Goal: Navigation & Orientation: Find specific page/section

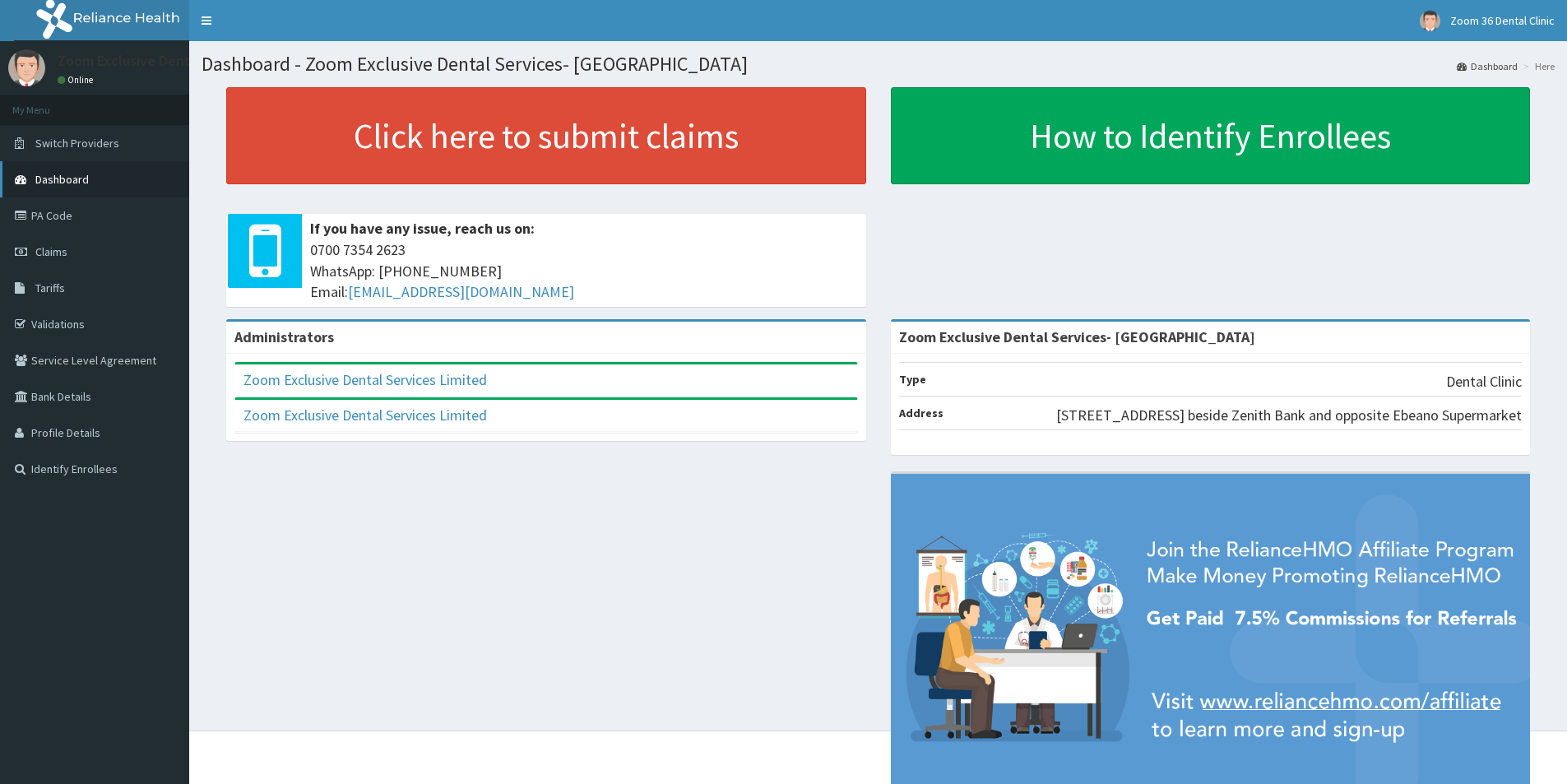
click at [56, 175] on span "Dashboard" at bounding box center [62, 179] width 54 height 15
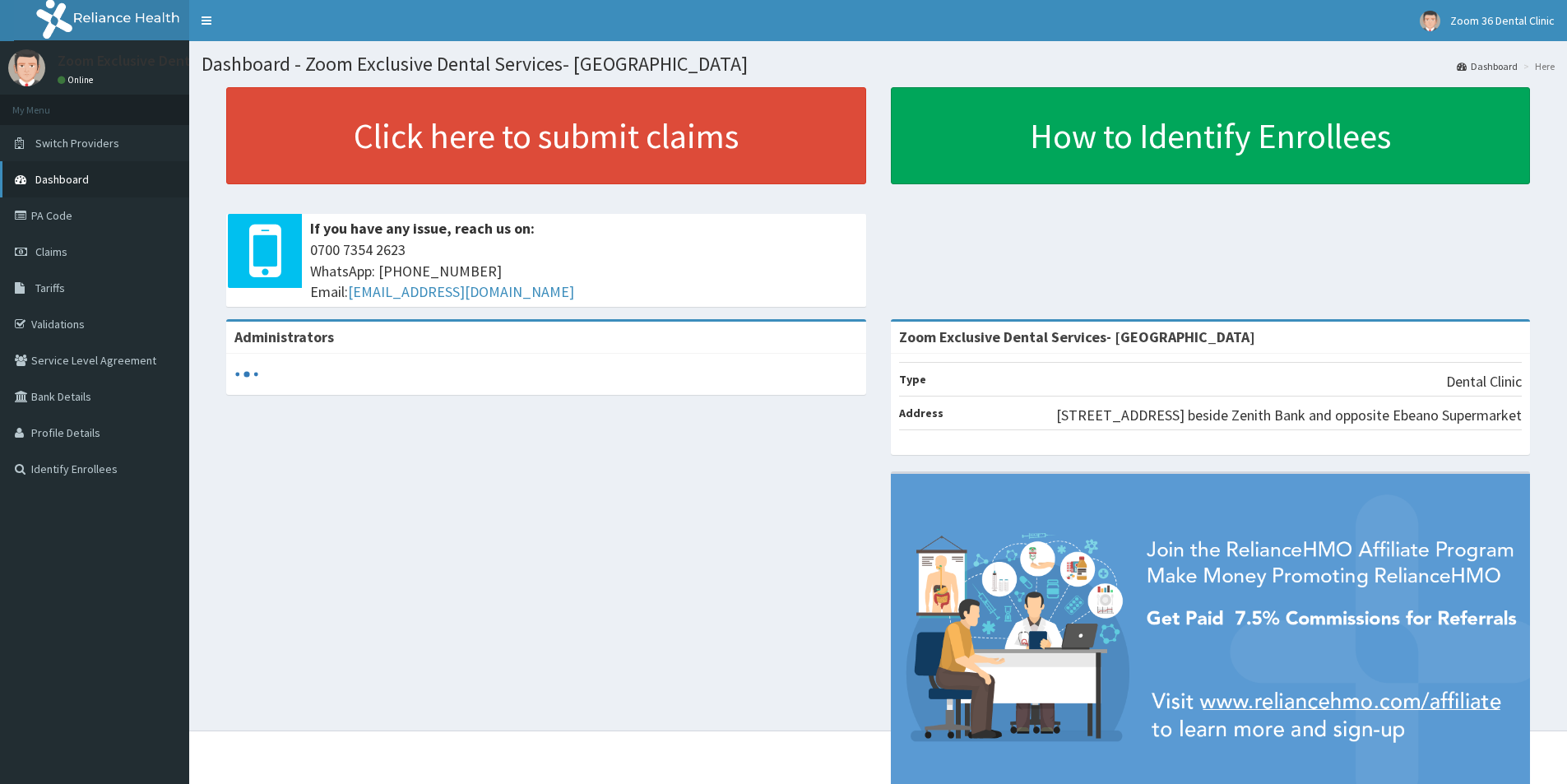
click at [62, 184] on span "Dashboard" at bounding box center [62, 179] width 54 height 15
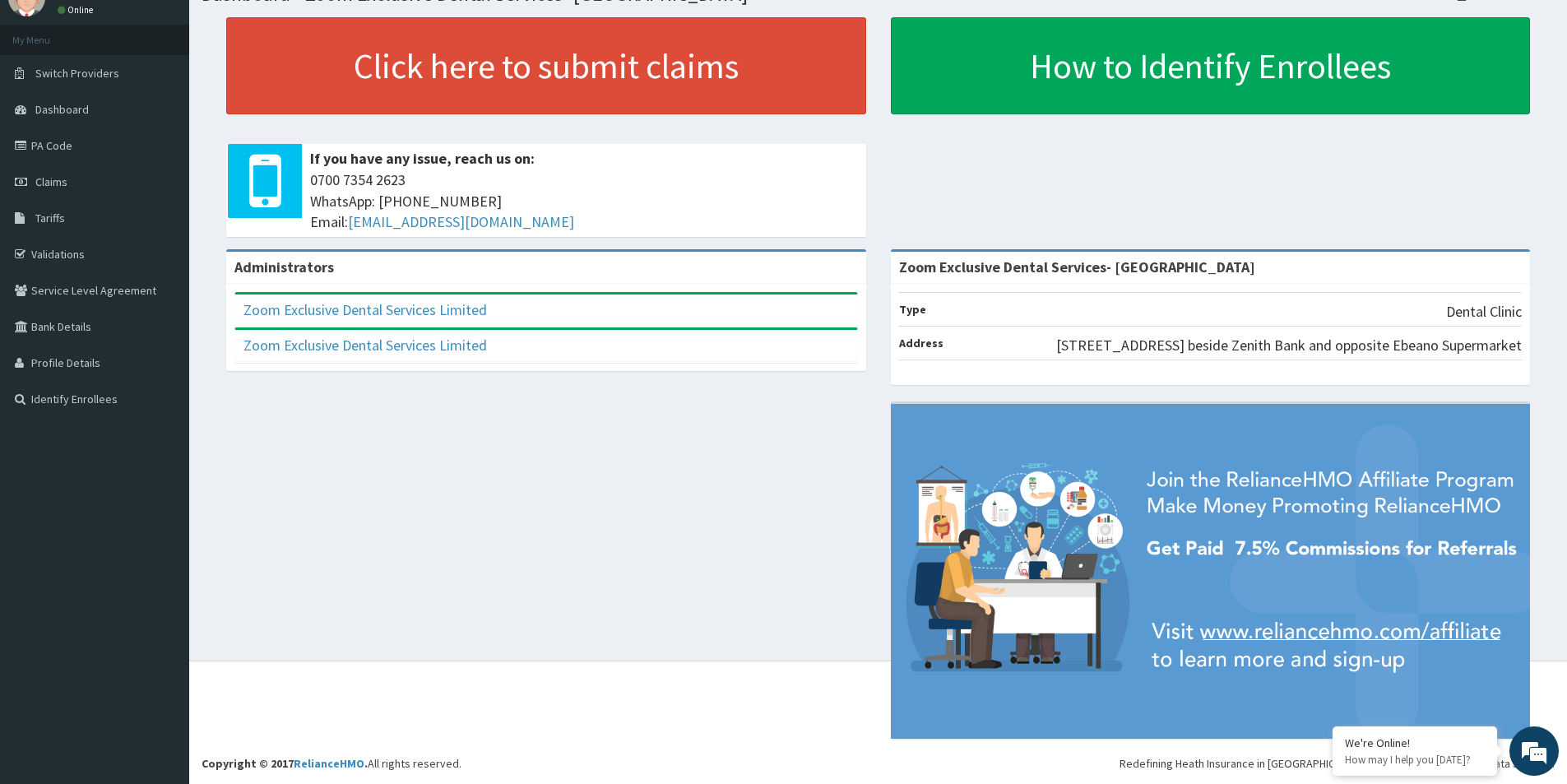
scroll to position [95, 0]
click at [470, 301] on link "Zoom Exclusive Dental Services Limited" at bounding box center [366, 310] width 244 height 19
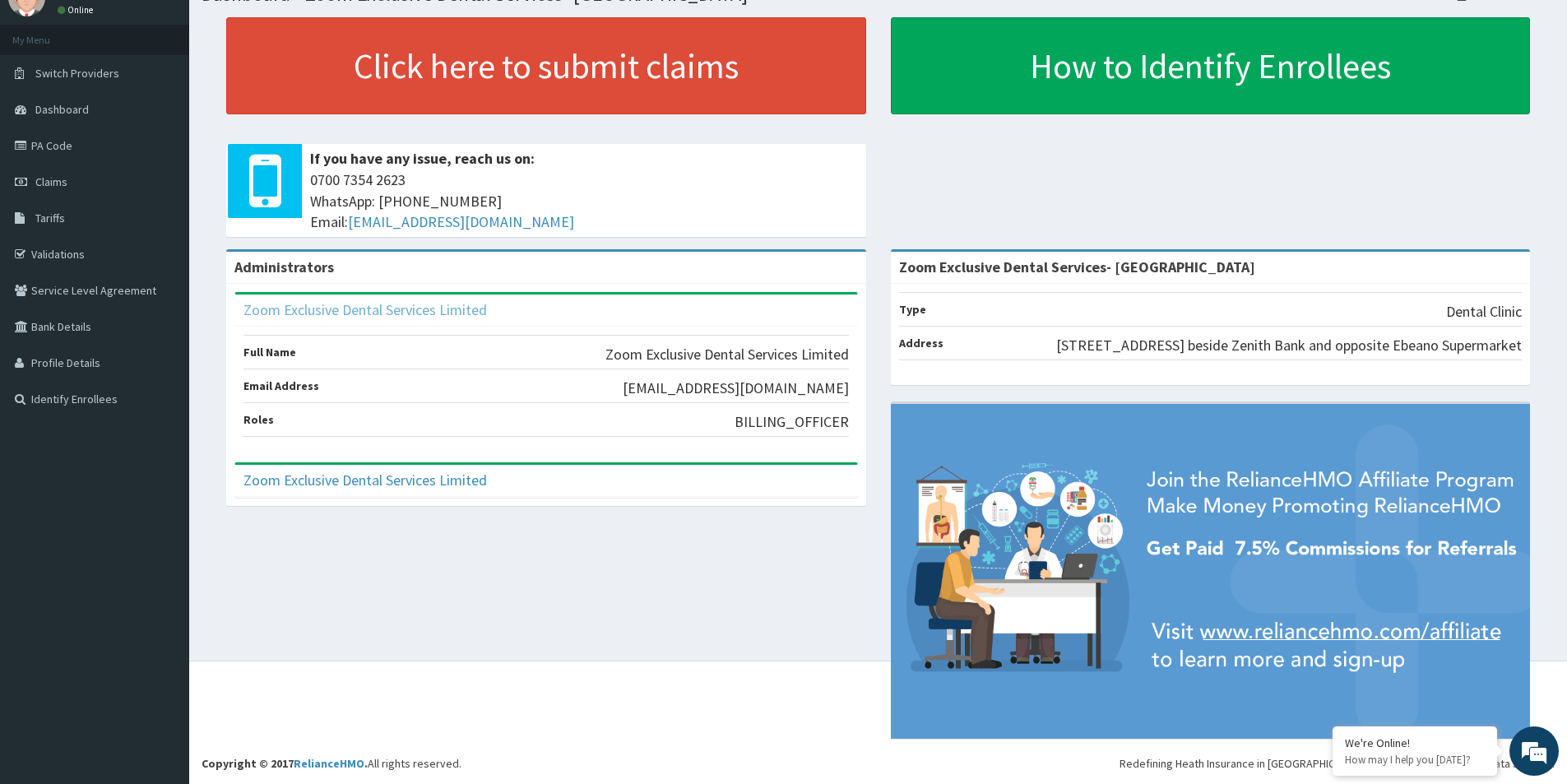
click at [421, 301] on link "Zoom Exclusive Dental Services Limited" at bounding box center [366, 310] width 244 height 19
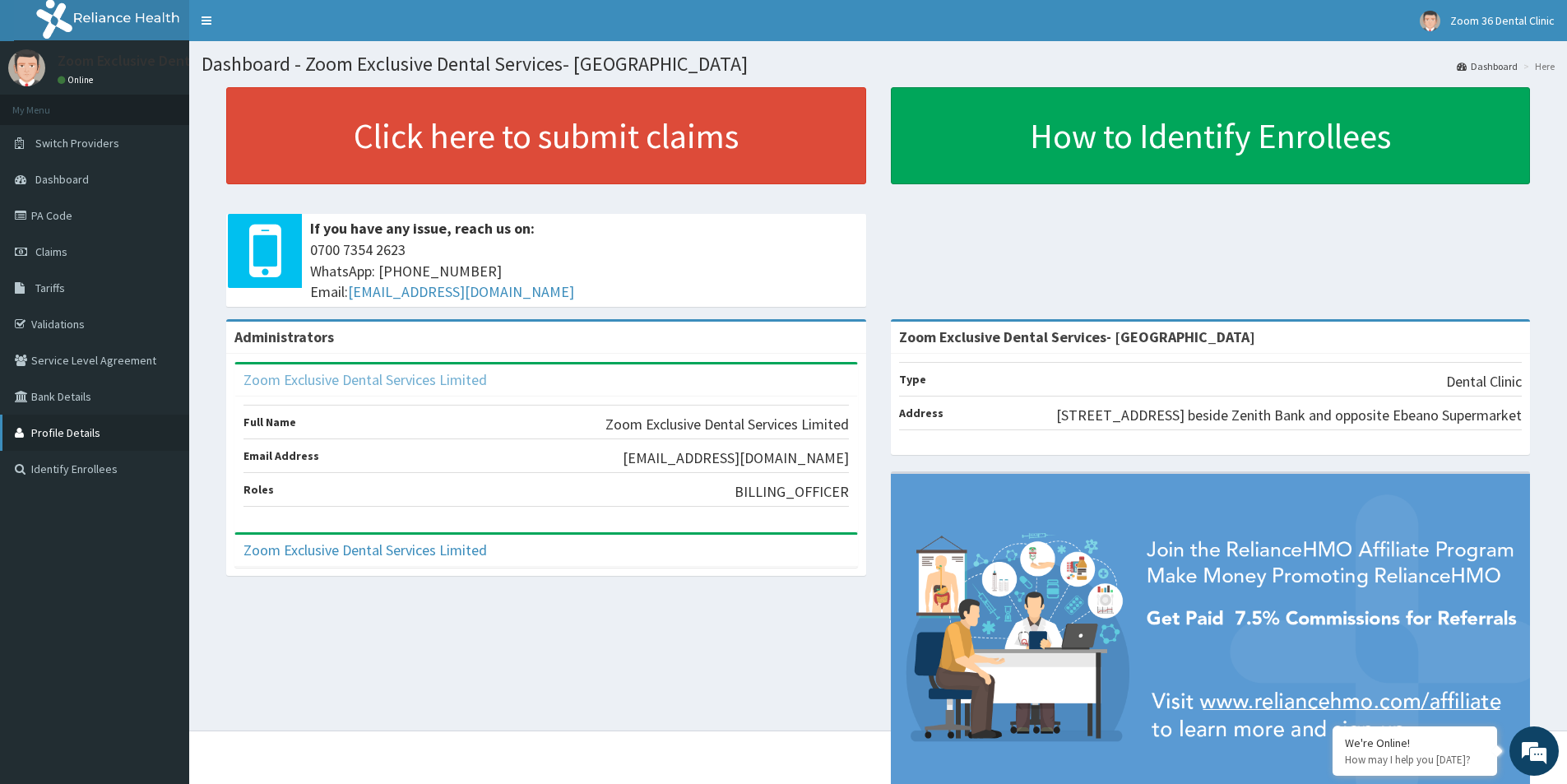
scroll to position [0, 0]
click at [66, 180] on span "Dashboard" at bounding box center [62, 179] width 54 height 15
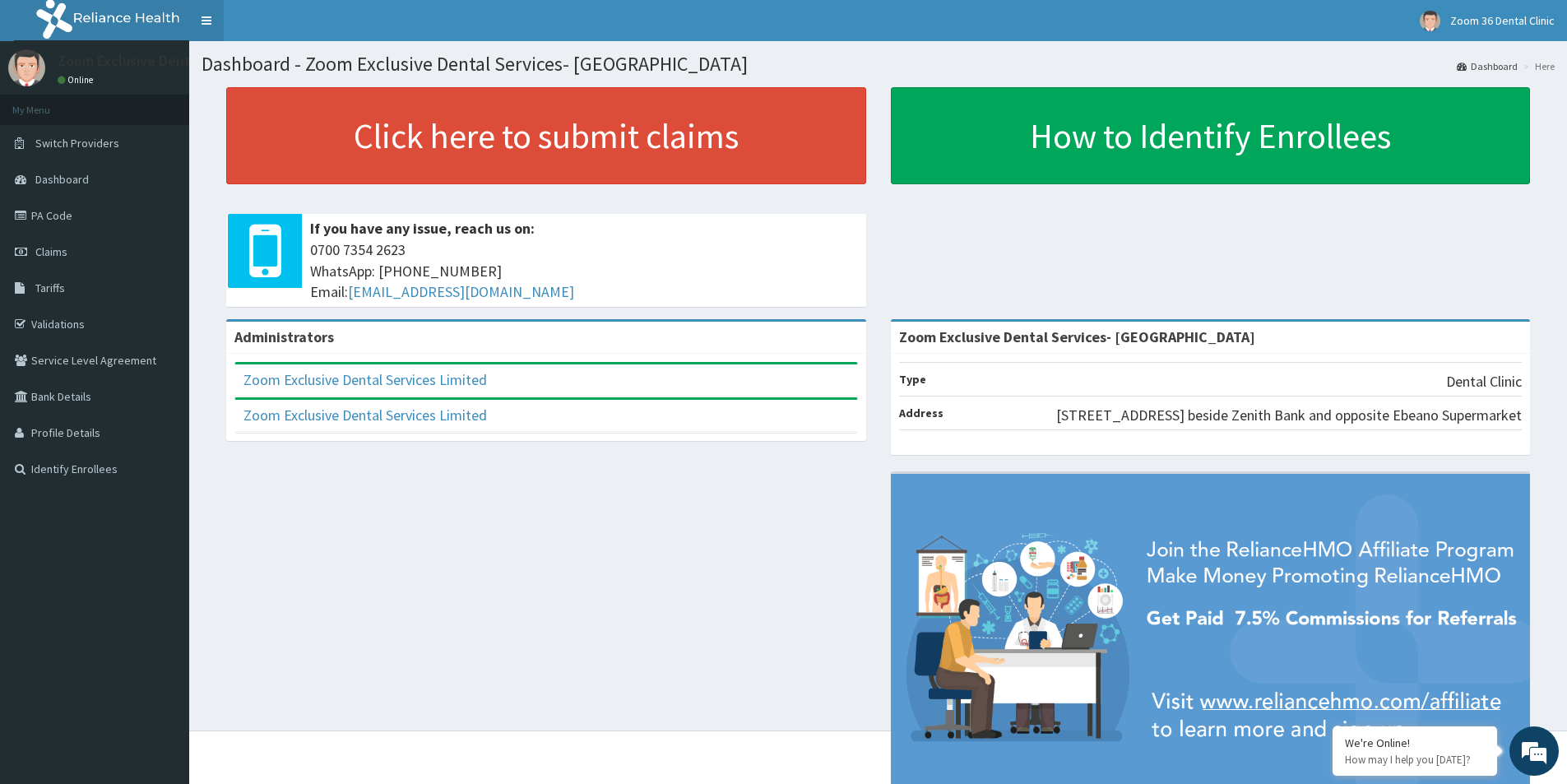
click at [219, 26] on link "Toggle navigation" at bounding box center [206, 20] width 35 height 41
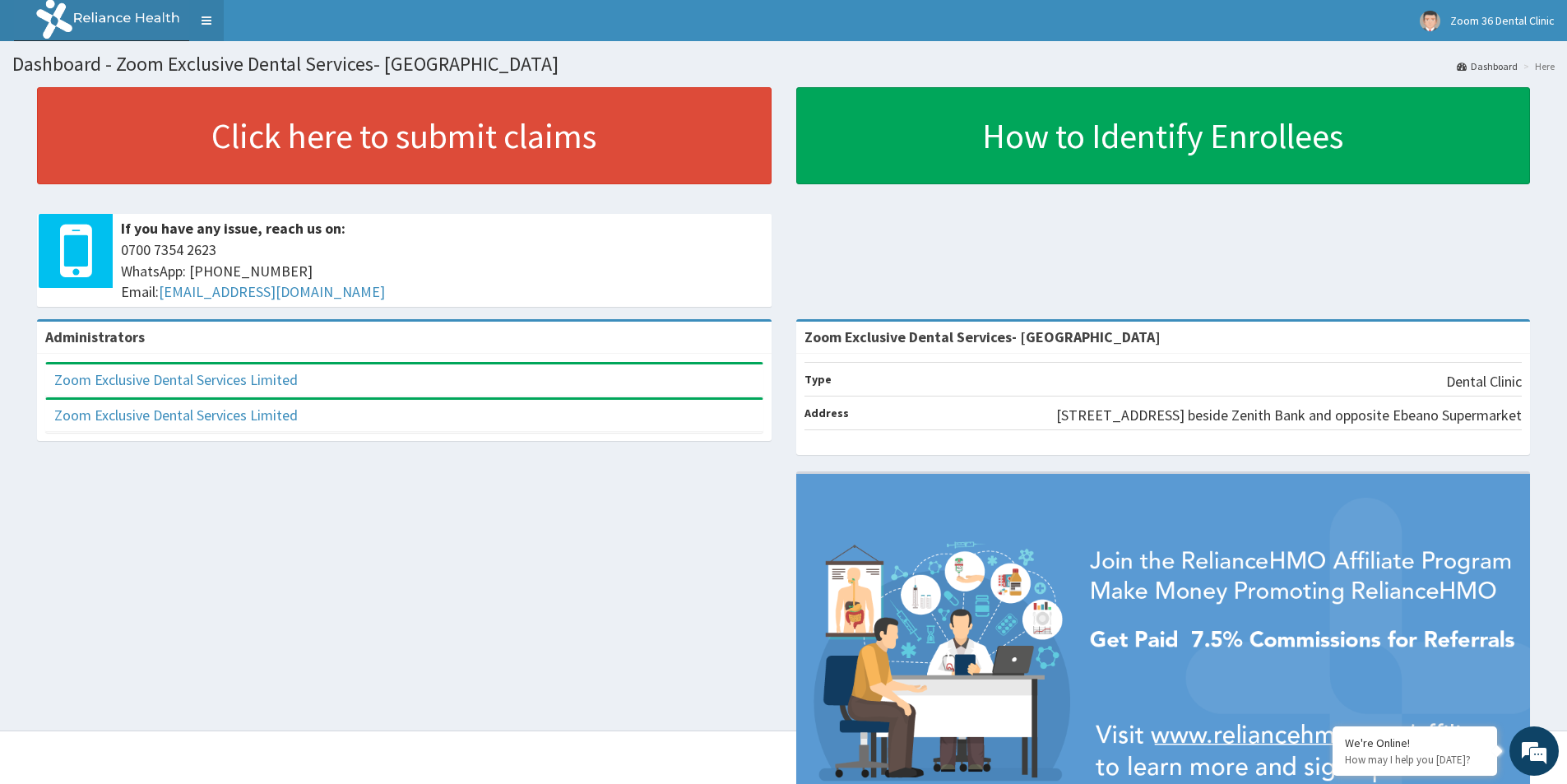
click at [217, 25] on link "Toggle navigation" at bounding box center [206, 20] width 35 height 41
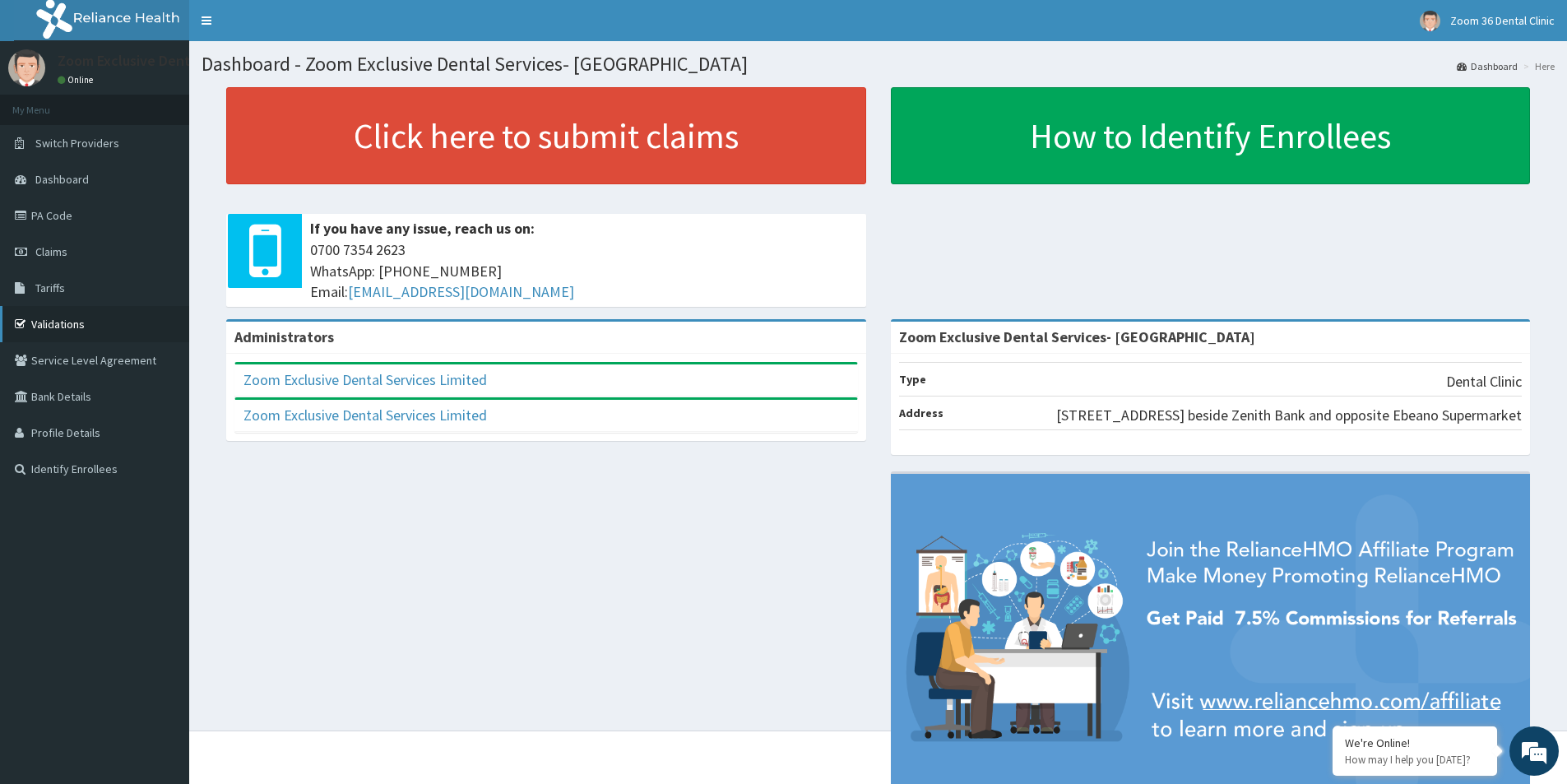
click at [75, 331] on link "Validations" at bounding box center [94, 324] width 189 height 36
